Goal: Task Accomplishment & Management: Manage account settings

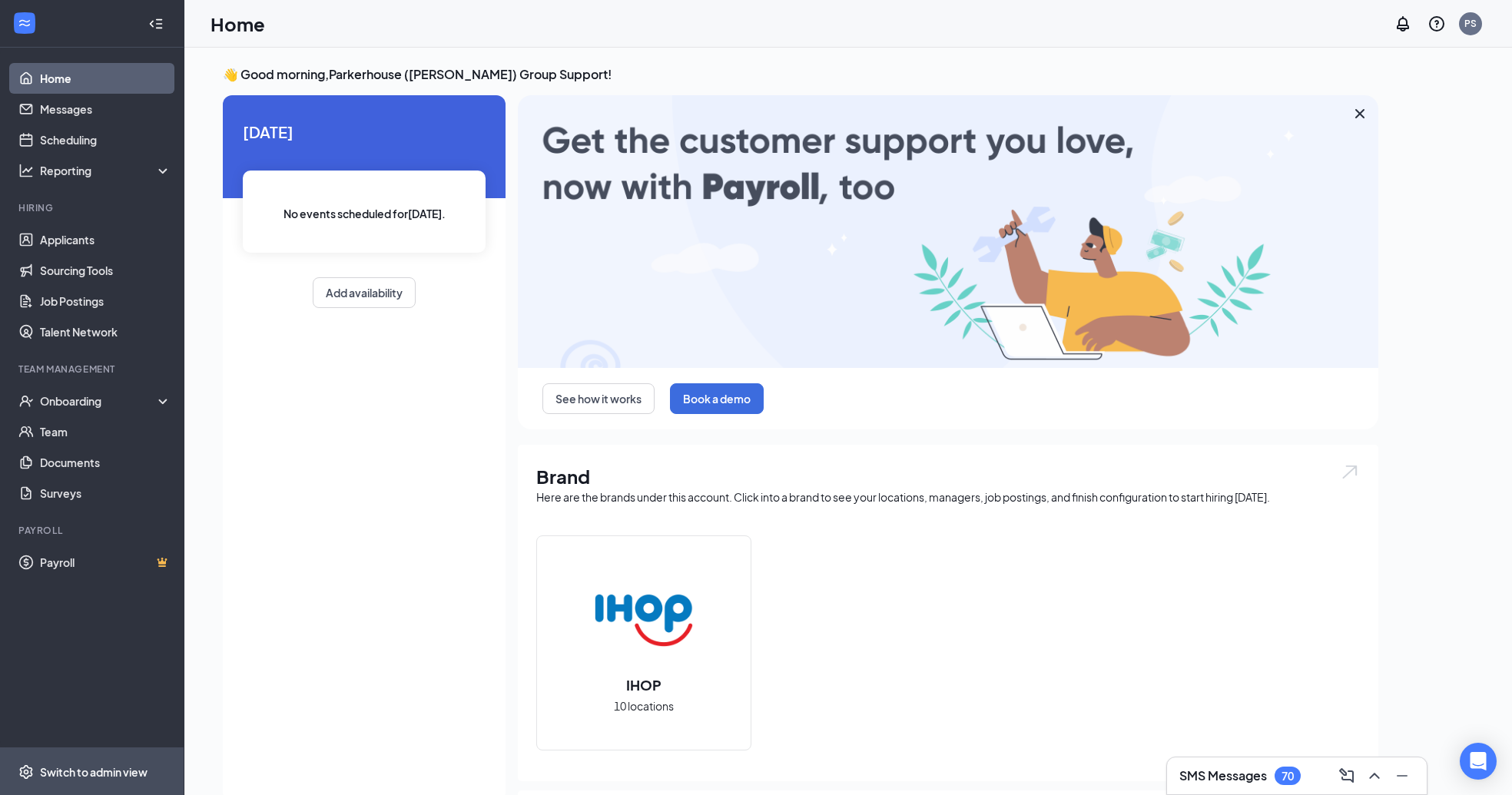
click at [146, 777] on div "Switch to admin view" at bounding box center [94, 772] width 108 height 15
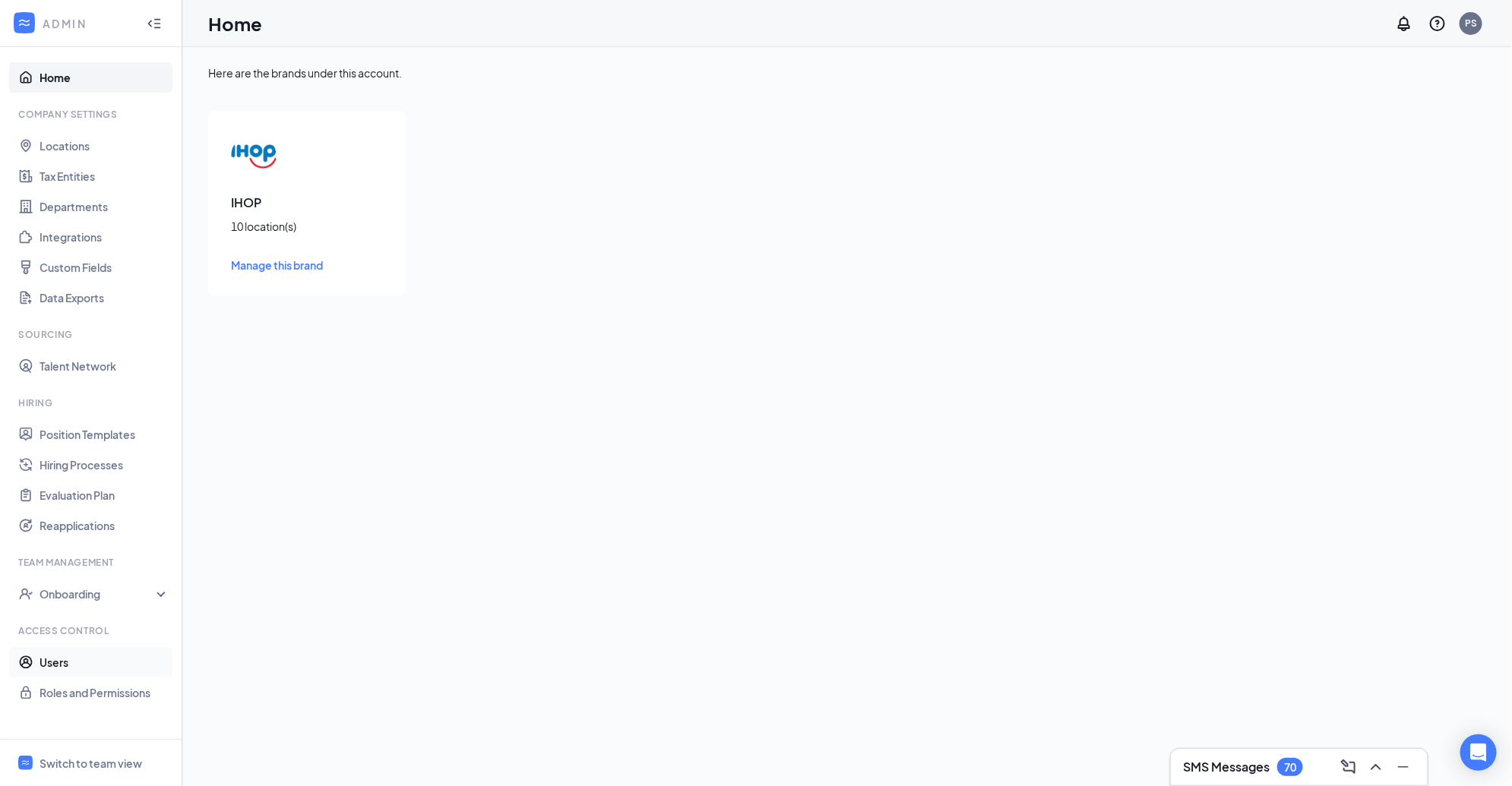
click at [62, 661] on link "Users" at bounding box center [105, 663] width 130 height 31
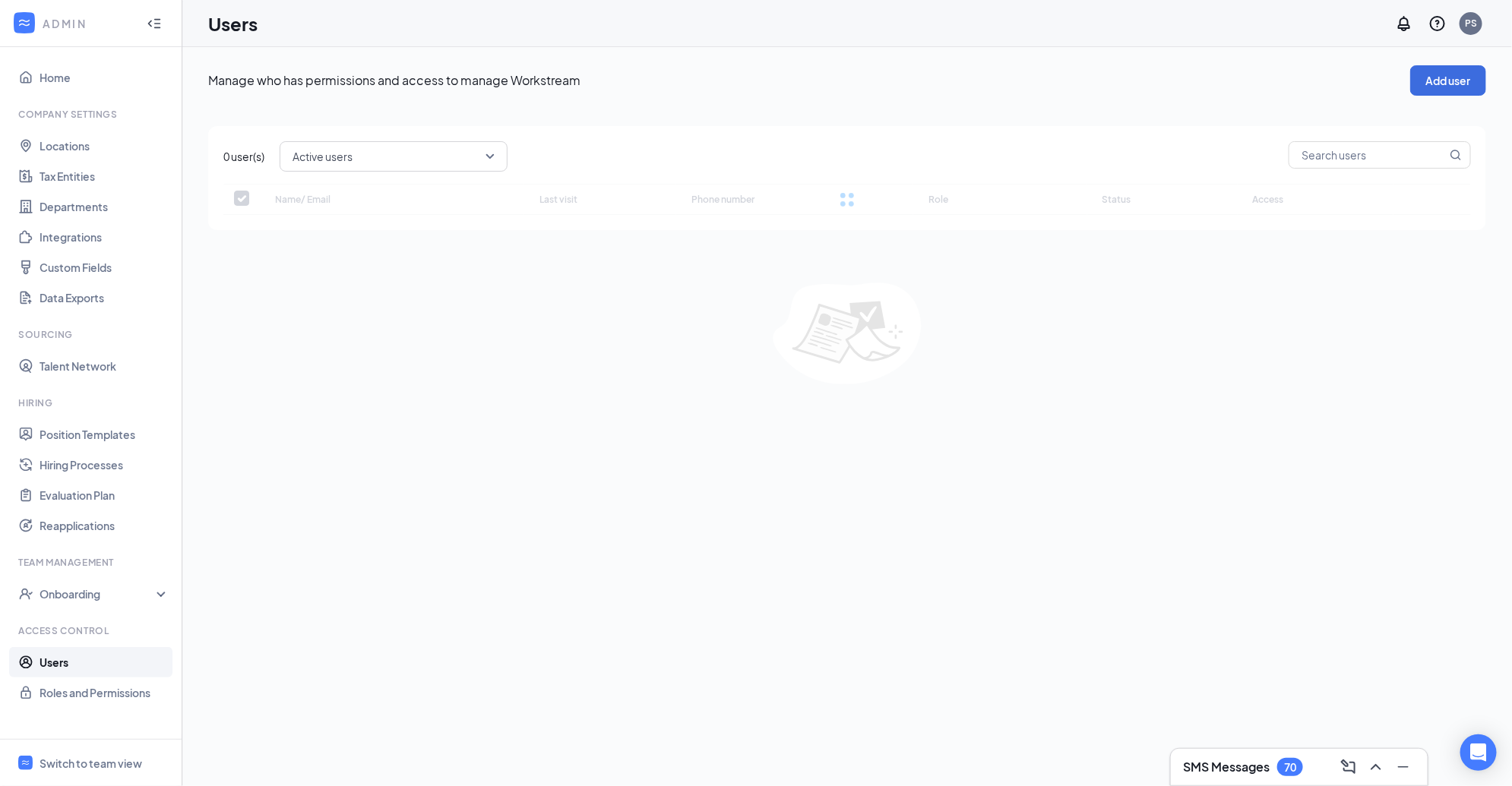
checkbox input "false"
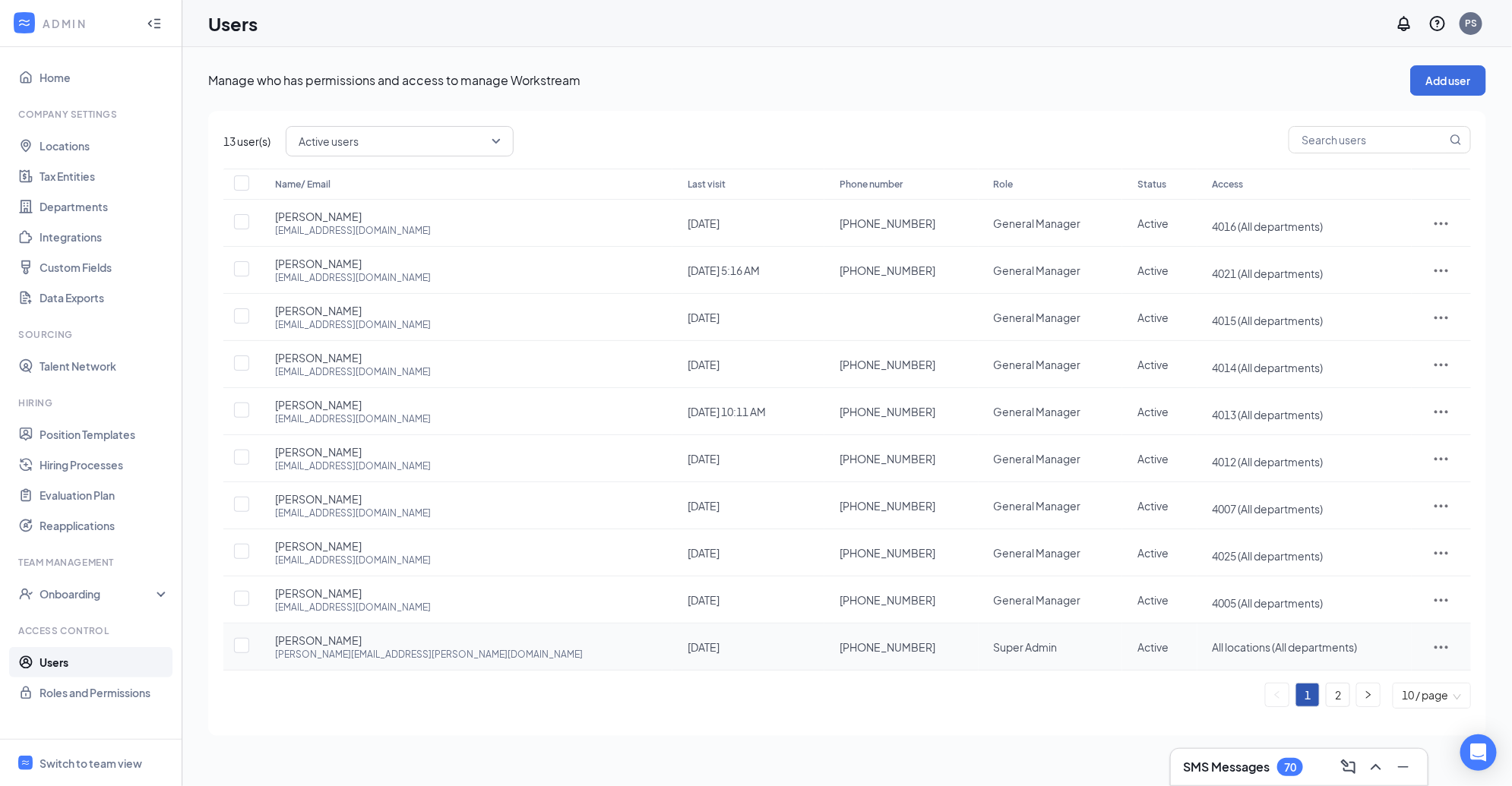
drag, startPoint x: 791, startPoint y: 644, endPoint x: 610, endPoint y: 641, distance: 181.0
click at [610, 641] on tr "Breonna Steinman breonna.sikking@gmail.com Sep 5 +1 (403) 330-9880 Super Admin …" at bounding box center [847, 647] width 1248 height 47
copy tr "[PHONE_NUMBER]"
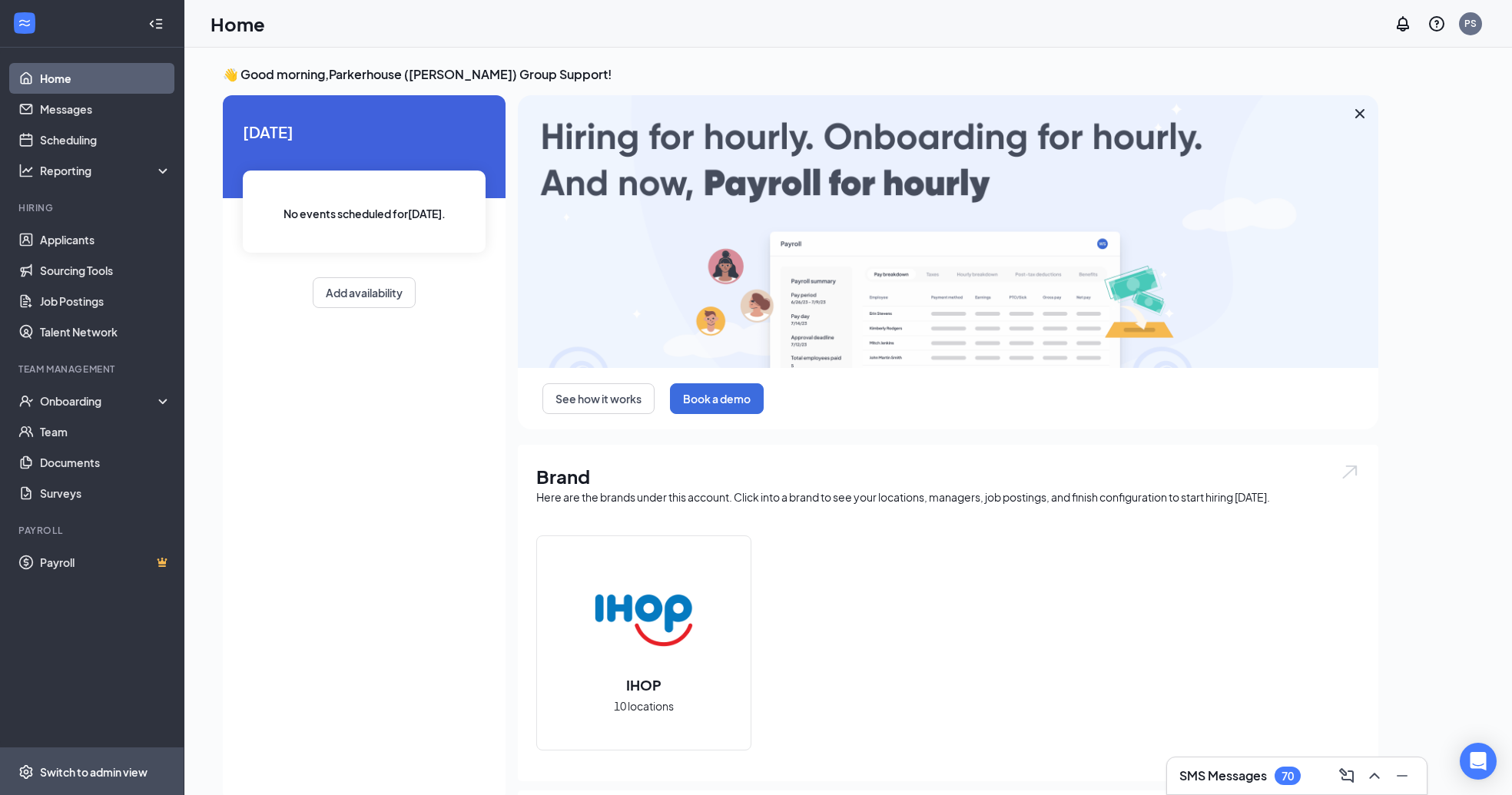
click at [106, 780] on span "Switch to admin view" at bounding box center [106, 772] width 132 height 47
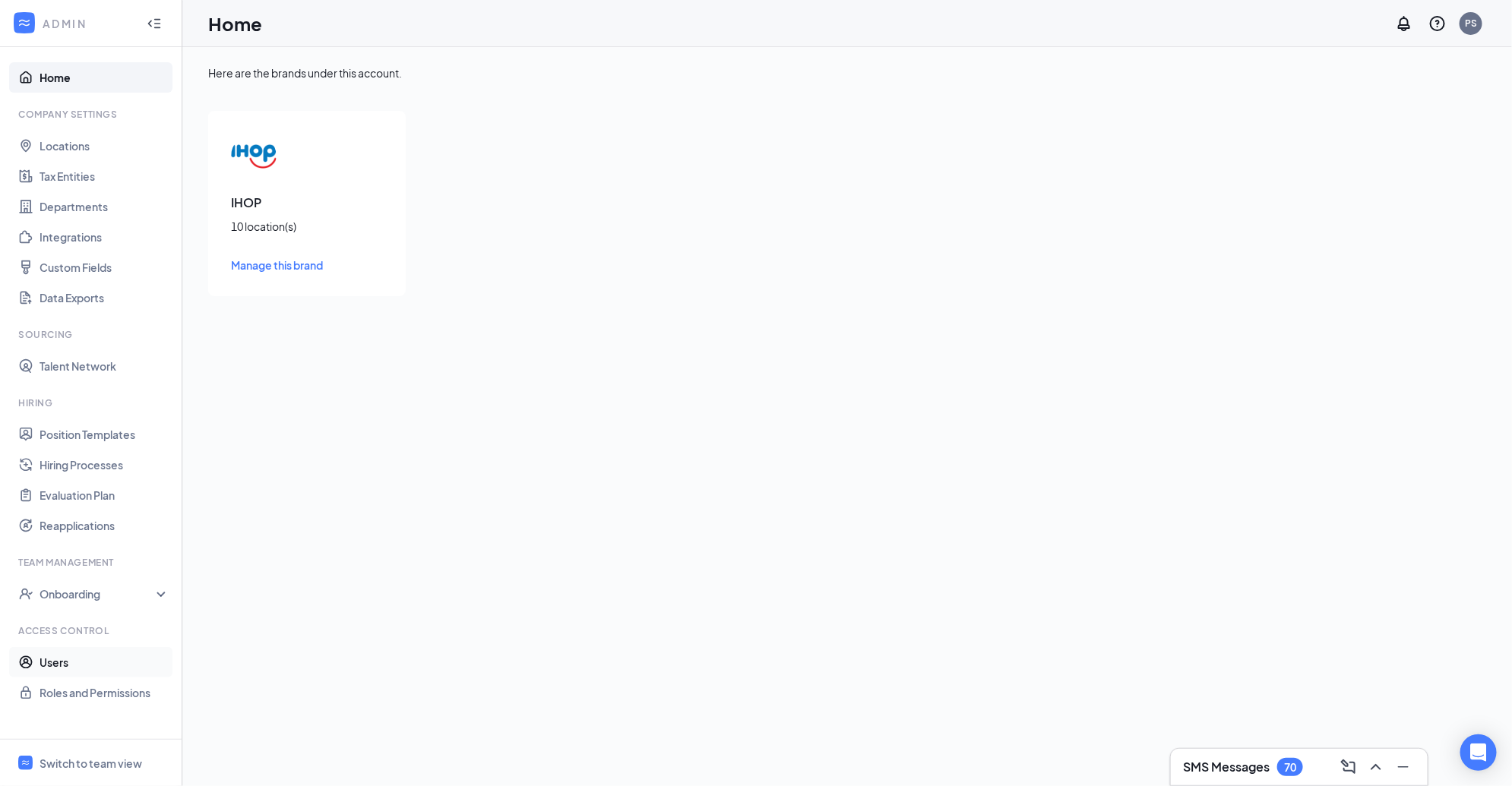
click at [104, 663] on link "Users" at bounding box center [105, 663] width 130 height 31
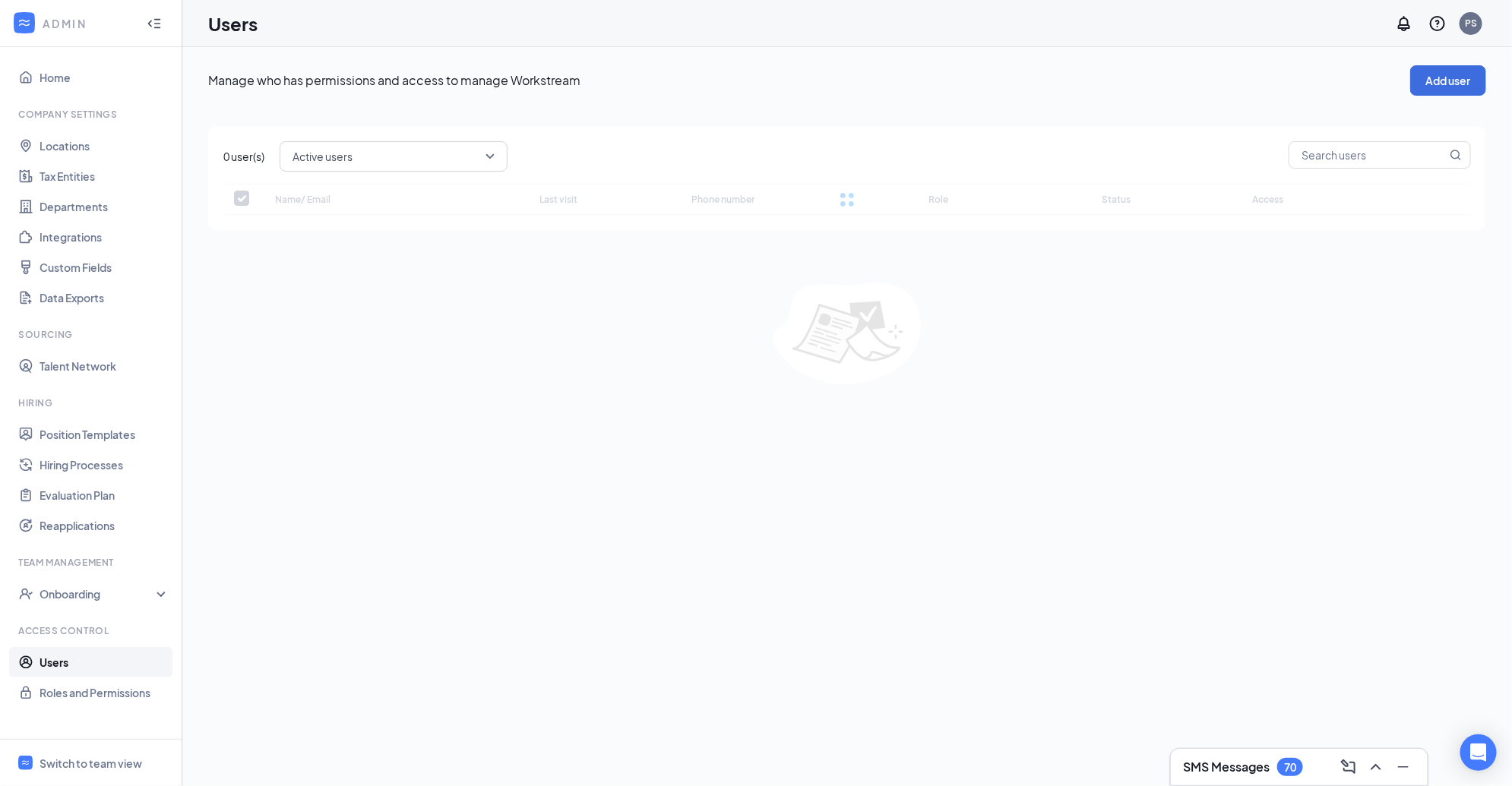
checkbox input "false"
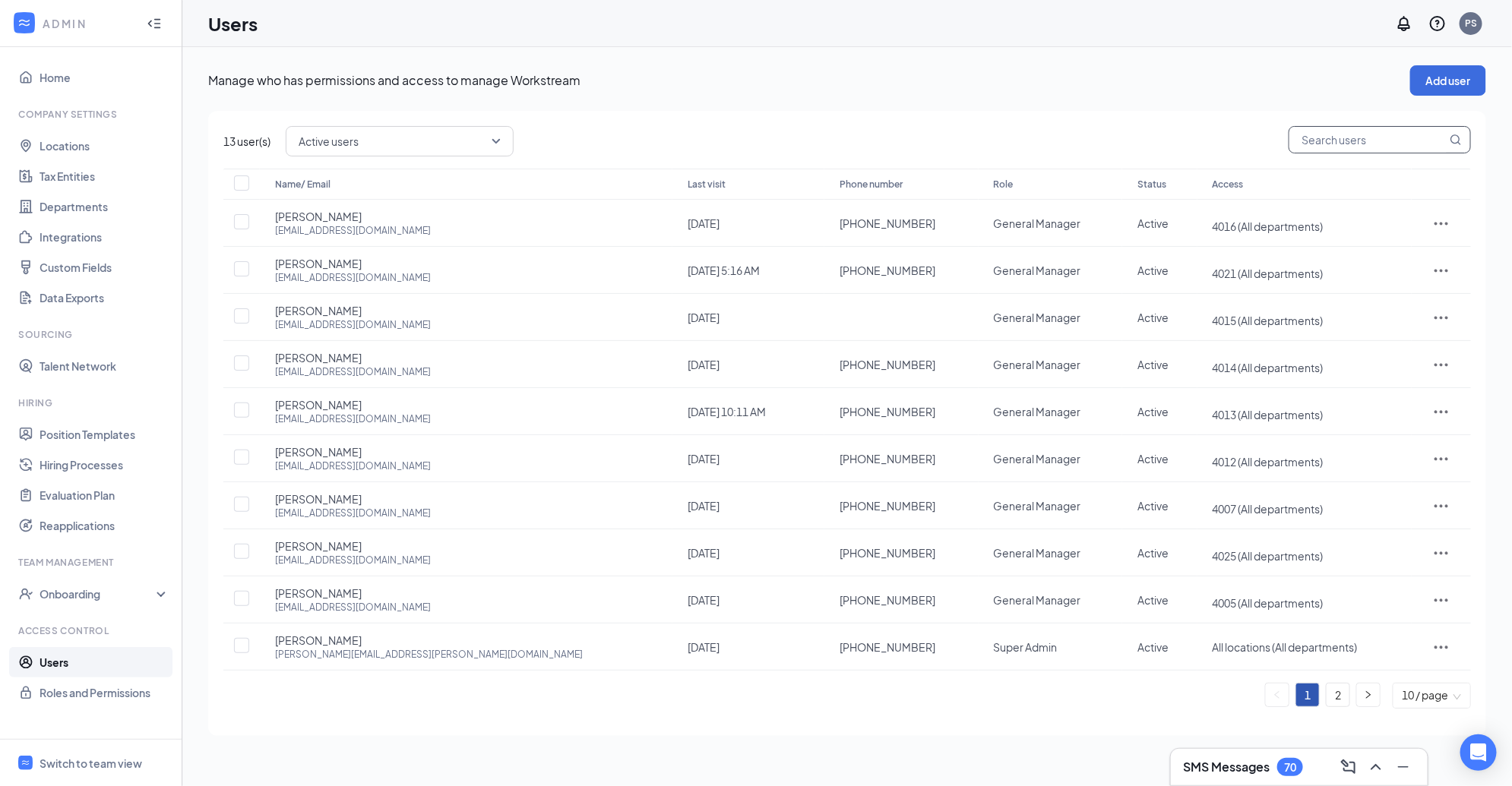
click at [1393, 137] on input "text" at bounding box center [1367, 140] width 157 height 26
type input "n"
checkbox input "true"
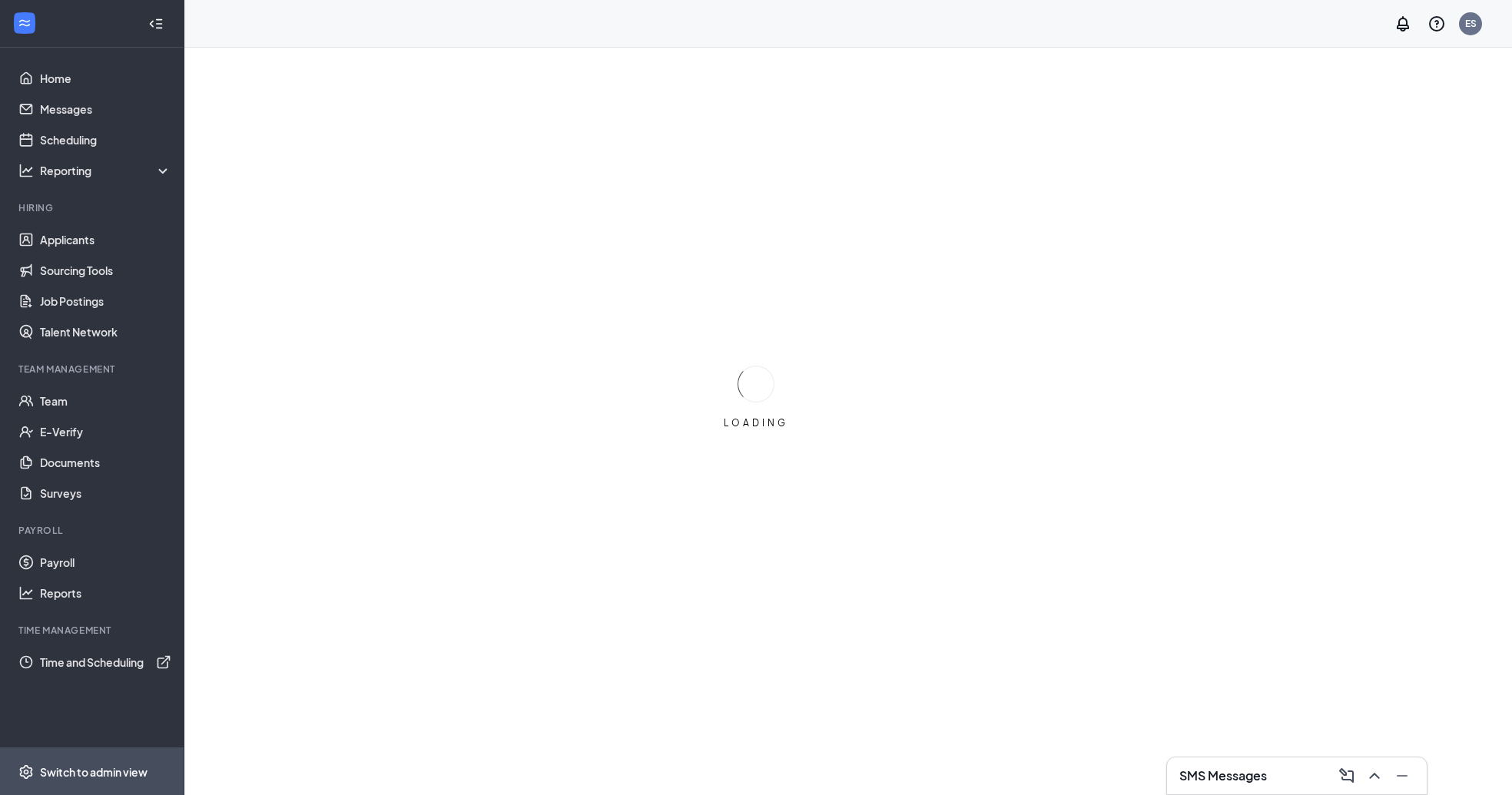
click at [97, 767] on div "Switch to admin view" at bounding box center [94, 772] width 108 height 15
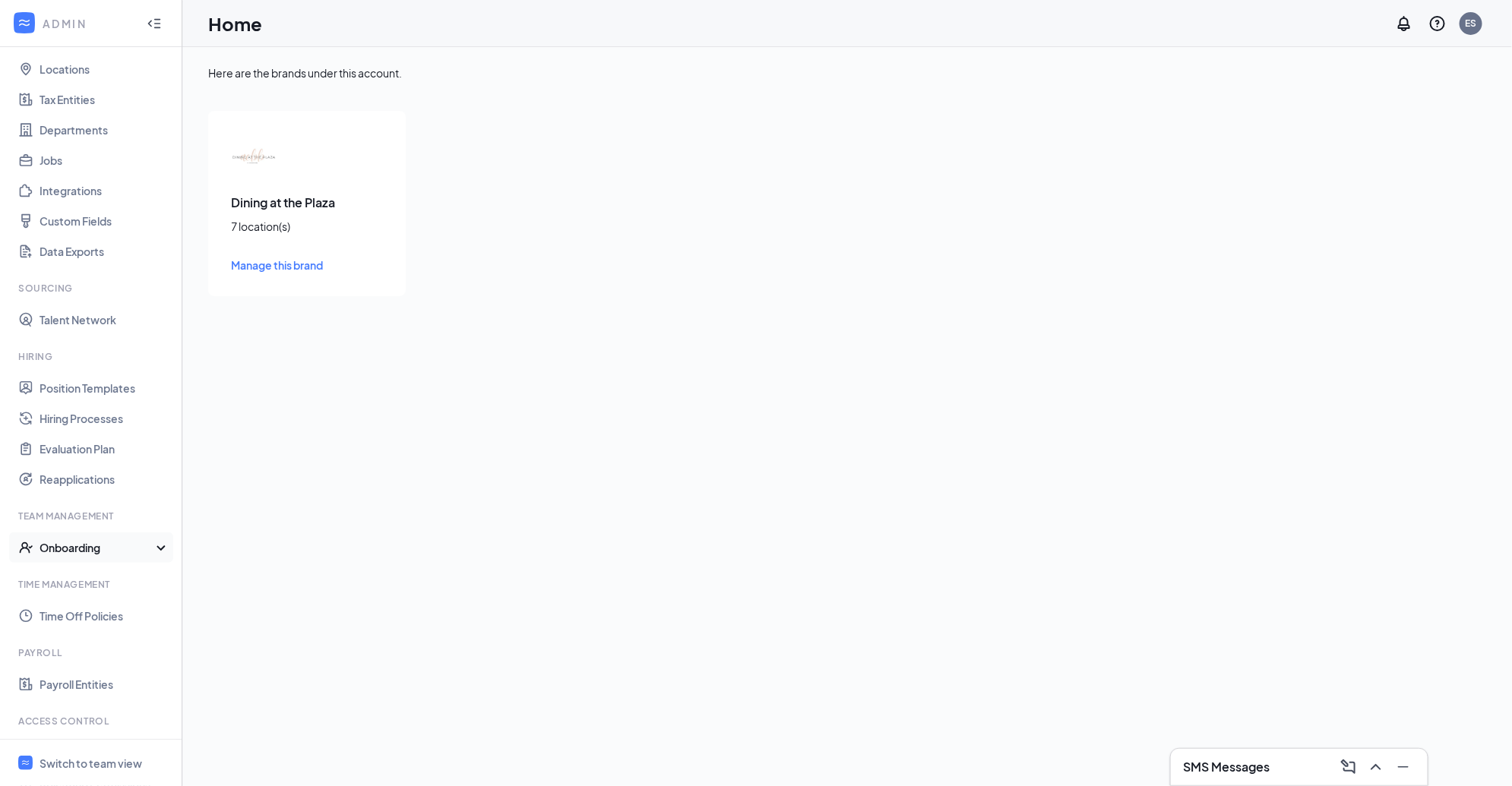
scroll to position [142, 0]
click at [82, 687] on link "Users" at bounding box center [105, 688] width 130 height 31
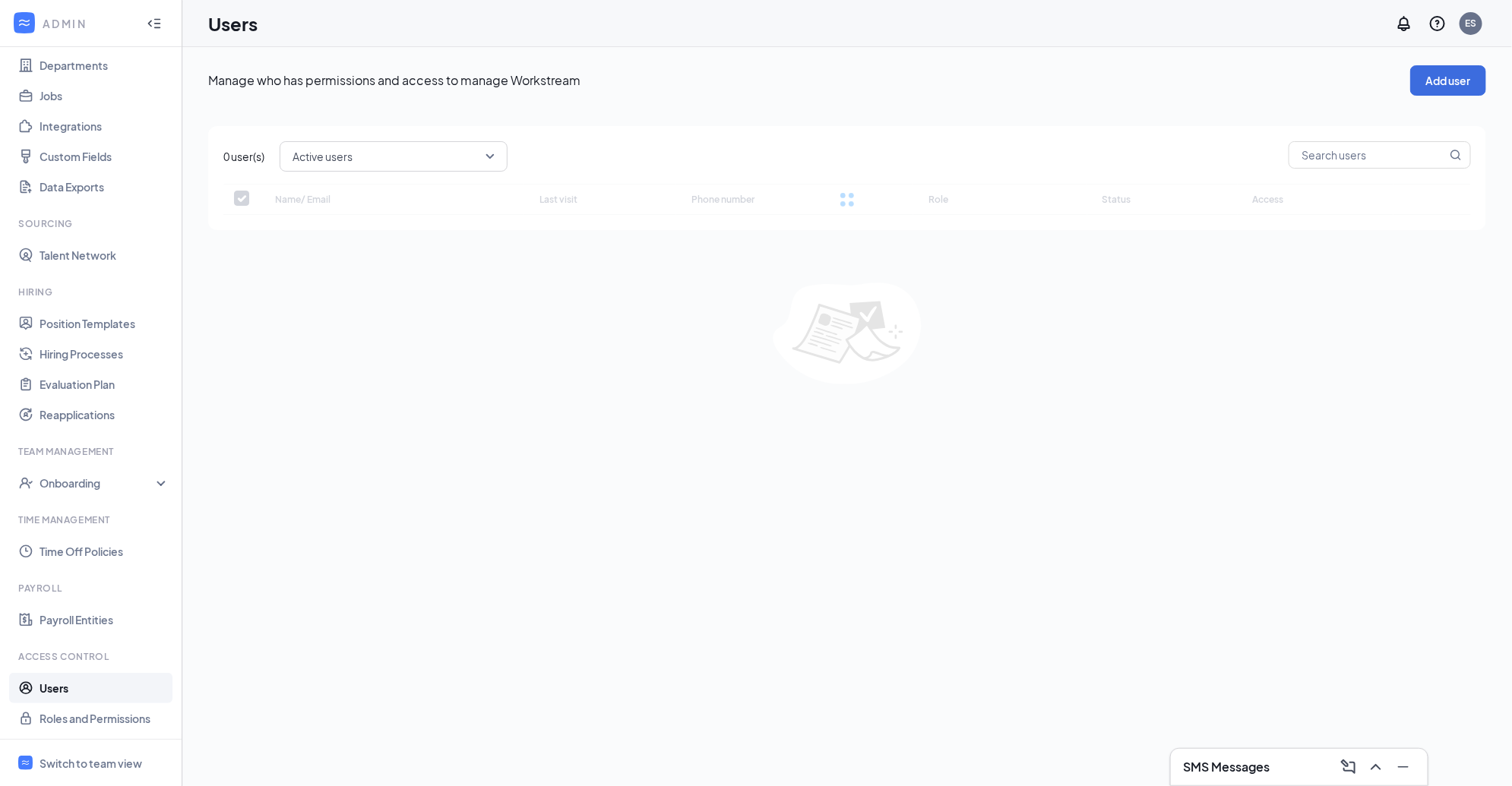
checkbox input "false"
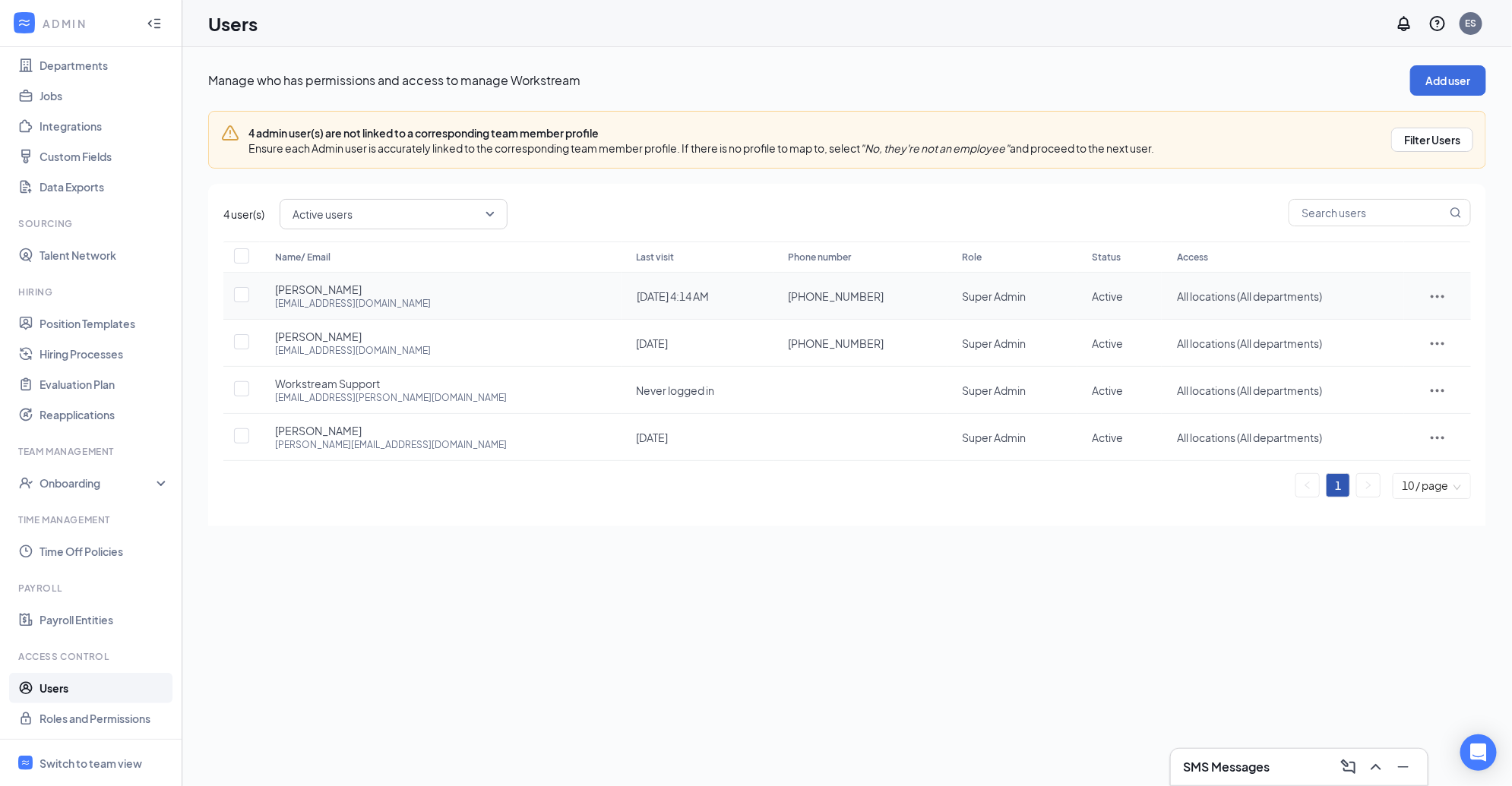
drag, startPoint x: 800, startPoint y: 288, endPoint x: 710, endPoint y: 295, distance: 90.3
click at [645, 294] on tr "Nikk Masse [EMAIL_ADDRESS][DOMAIN_NAME] [DATE] 4:14 AM [PHONE_NUMBER] Super Adm…" at bounding box center [847, 296] width 1248 height 47
copy tr "[PHONE_NUMBER]"
